Goal: Navigation & Orientation: Understand site structure

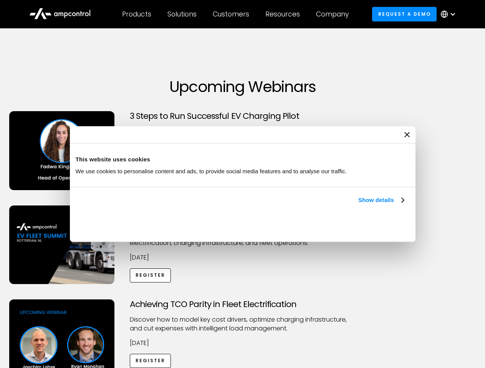
click at [358, 205] on link "Show details" at bounding box center [380, 200] width 45 height 9
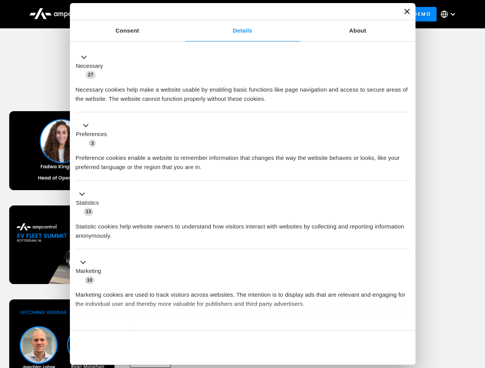
click at [405, 104] on div "Necessary cookies help make a website usable by enabling basic functions like p…" at bounding box center [243, 91] width 334 height 24
click at [476, 309] on div "Achieving TCO Parity in Fleet Electrification Discover how to model key cost dr…" at bounding box center [243, 360] width 482 height 121
click at [236, 14] on div "Customers" at bounding box center [231, 14] width 36 height 8
click at [136, 14] on div "Products" at bounding box center [136, 14] width 29 height 8
click at [182, 14] on div "Solutions" at bounding box center [181, 14] width 29 height 8
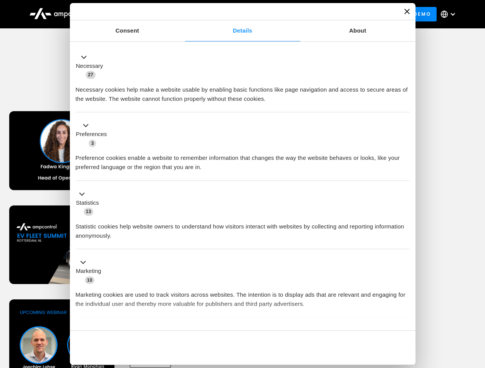
click at [232, 14] on div "Customers" at bounding box center [231, 14] width 36 height 8
click at [284, 14] on div "Resources" at bounding box center [282, 14] width 35 height 8
click at [335, 14] on div "Company" at bounding box center [332, 14] width 33 height 8
click at [450, 14] on div at bounding box center [452, 14] width 6 height 6
